Goal: Information Seeking & Learning: Find contact information

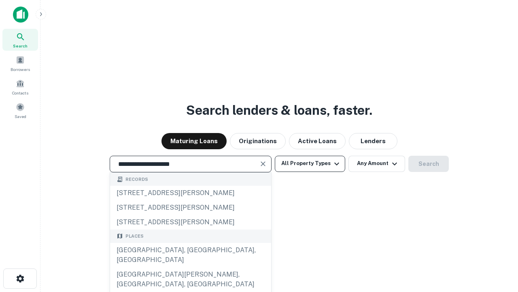
click at [190, 267] on div "Santa Monica, CA, USA" at bounding box center [190, 255] width 161 height 24
click at [310, 163] on button "All Property Types" at bounding box center [310, 164] width 70 height 16
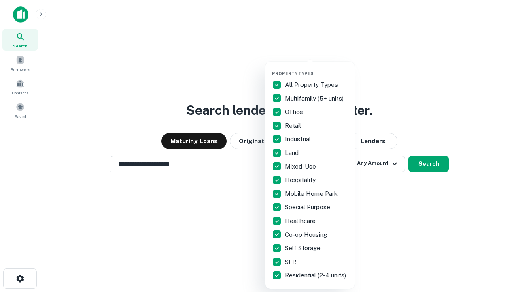
type input "**********"
click at [317, 68] on button "button" at bounding box center [316, 68] width 89 height 0
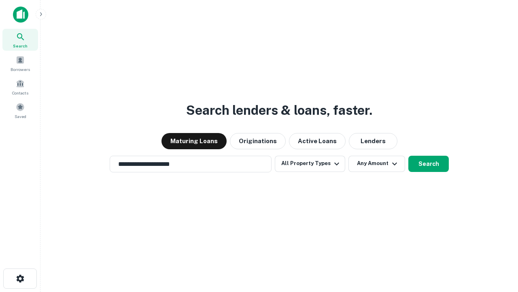
scroll to position [13, 0]
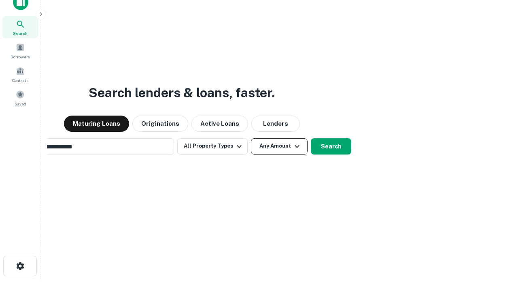
click at [251, 138] on button "Any Amount" at bounding box center [279, 146] width 57 height 16
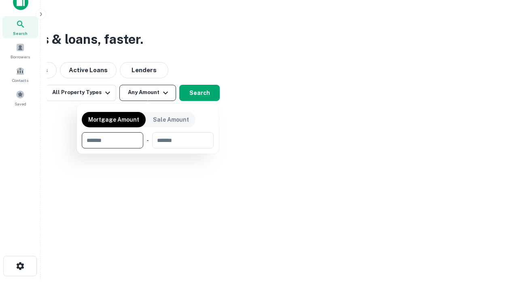
scroll to position [13, 0]
type input "*******"
click at [148, 148] on button "button" at bounding box center [148, 148] width 132 height 0
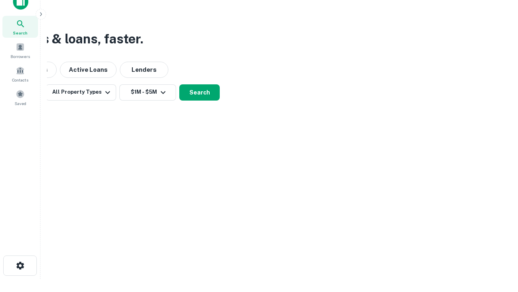
scroll to position [13, 0]
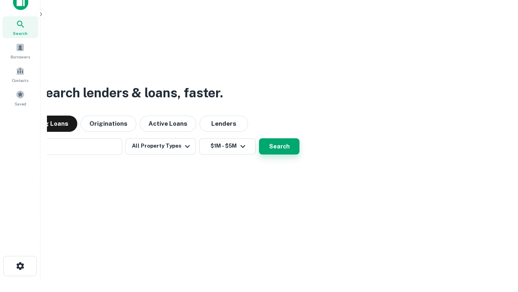
click at [259, 138] on button "Search" at bounding box center [279, 146] width 40 height 16
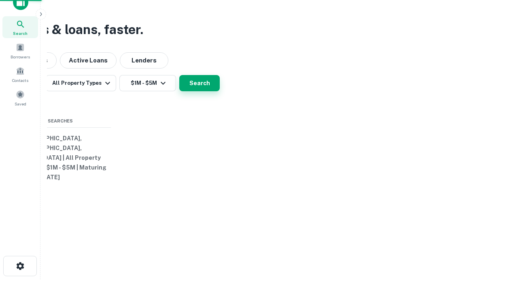
scroll to position [13, 0]
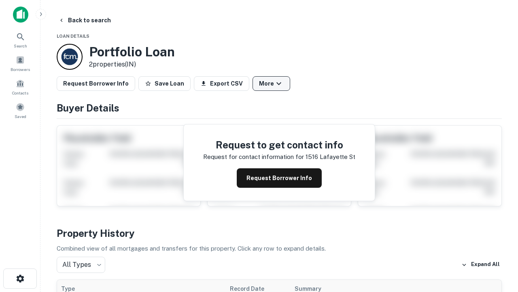
click at [271, 83] on button "More" at bounding box center [272, 83] width 38 height 15
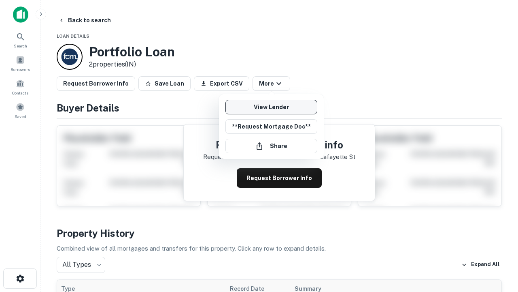
click at [271, 107] on link "View Lender" at bounding box center [272, 107] width 92 height 15
